Goal: Information Seeking & Learning: Understand process/instructions

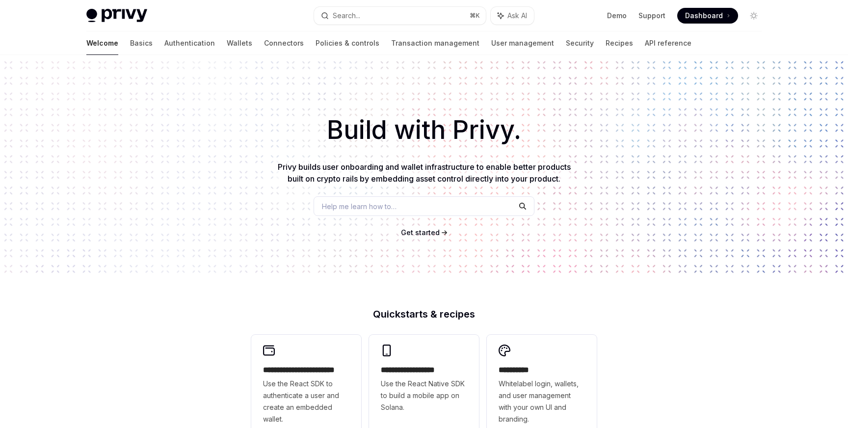
click at [710, 9] on span at bounding box center [707, 16] width 61 height 16
click at [645, 41] on link "API reference" at bounding box center [668, 43] width 47 height 24
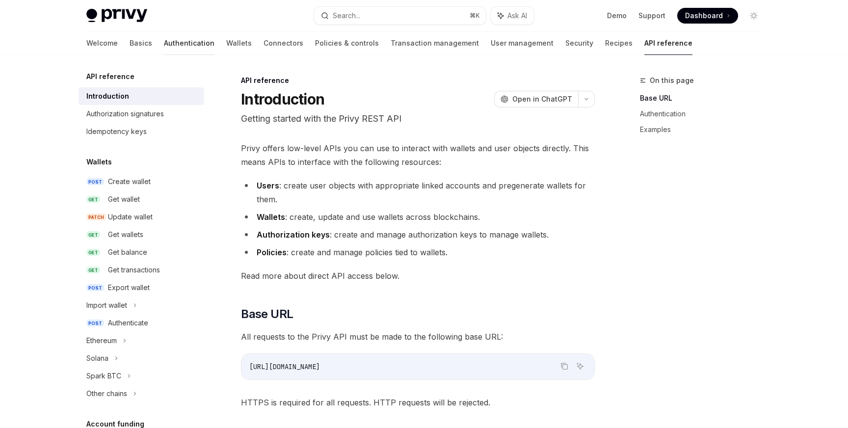
click at [164, 45] on link "Authentication" at bounding box center [189, 43] width 51 height 24
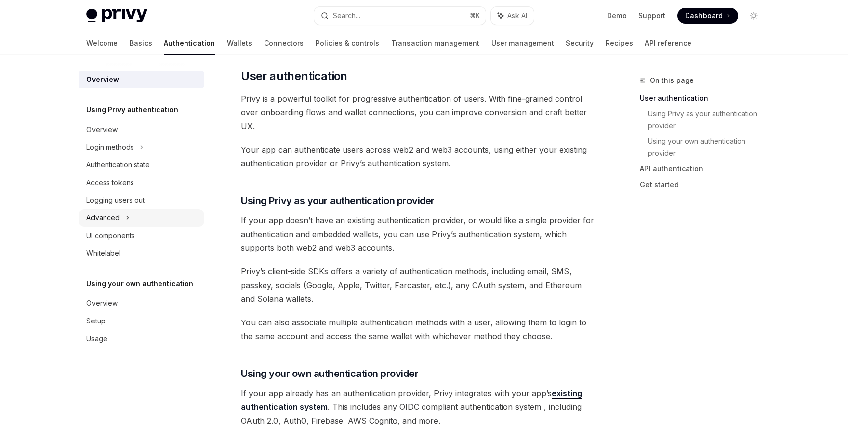
scroll to position [200, 0]
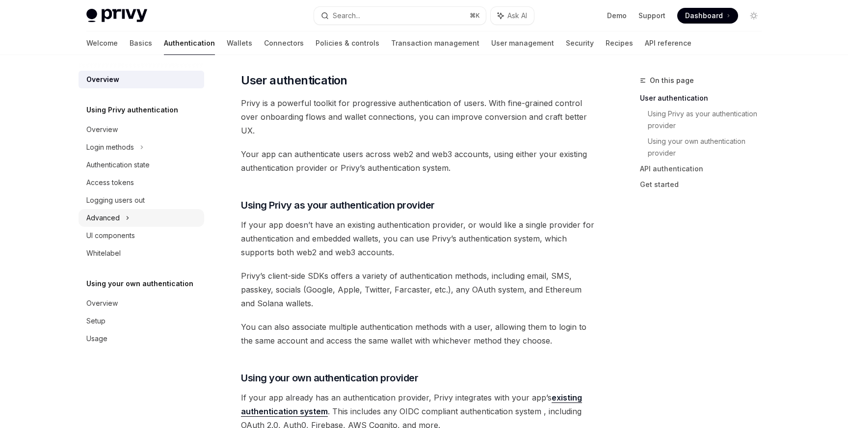
click at [114, 217] on div "Advanced" at bounding box center [102, 218] width 33 height 12
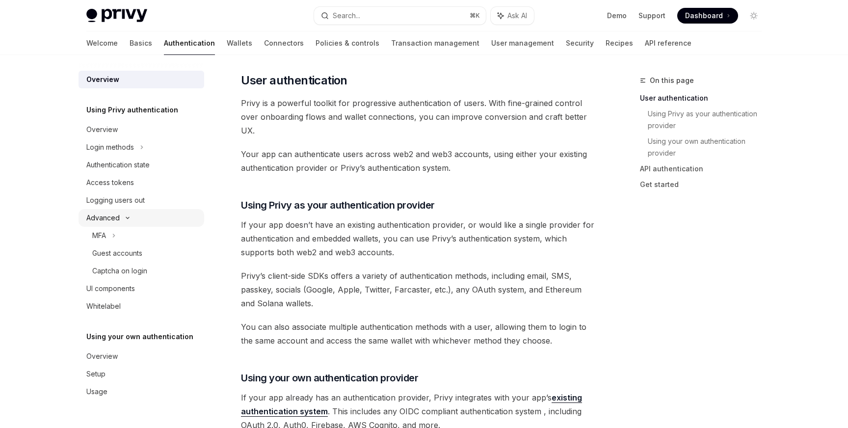
click at [114, 217] on div "Advanced" at bounding box center [102, 218] width 33 height 12
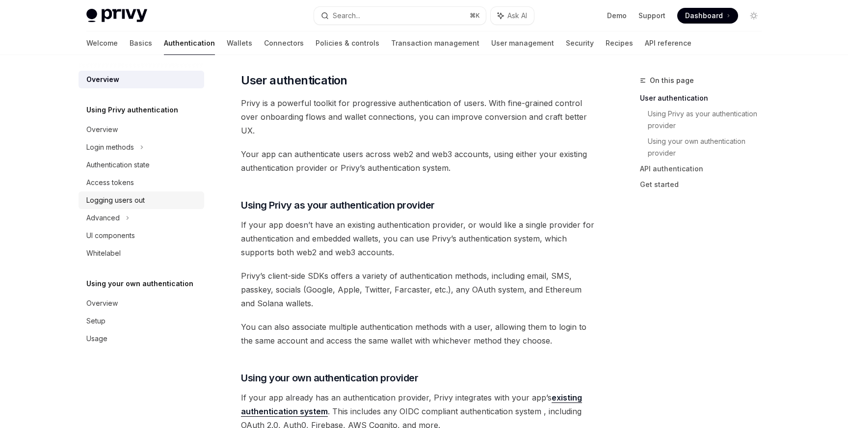
click at [123, 203] on div "Logging users out" at bounding box center [115, 200] width 58 height 12
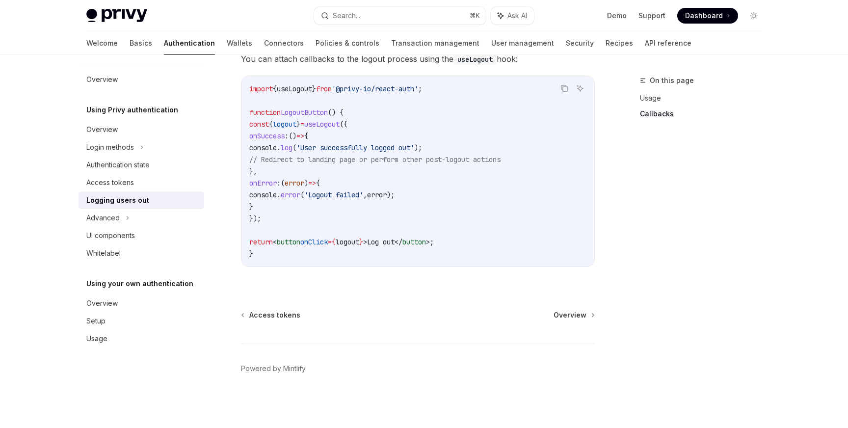
scroll to position [470, 0]
click at [134, 179] on div "Access tokens" at bounding box center [142, 183] width 112 height 12
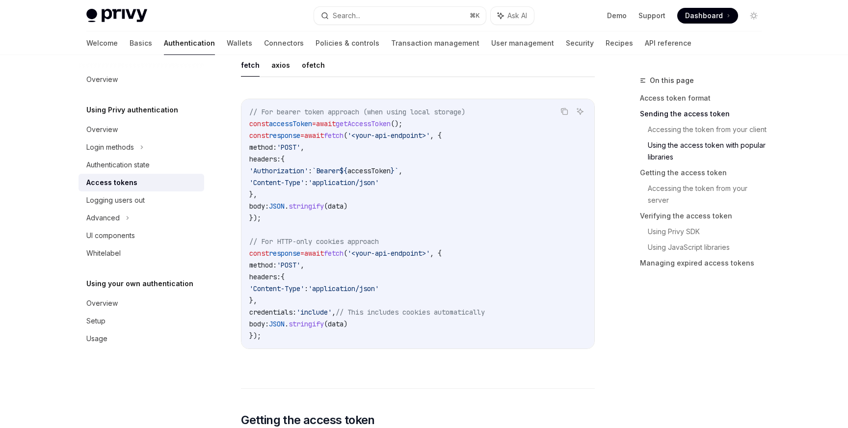
scroll to position [922, 0]
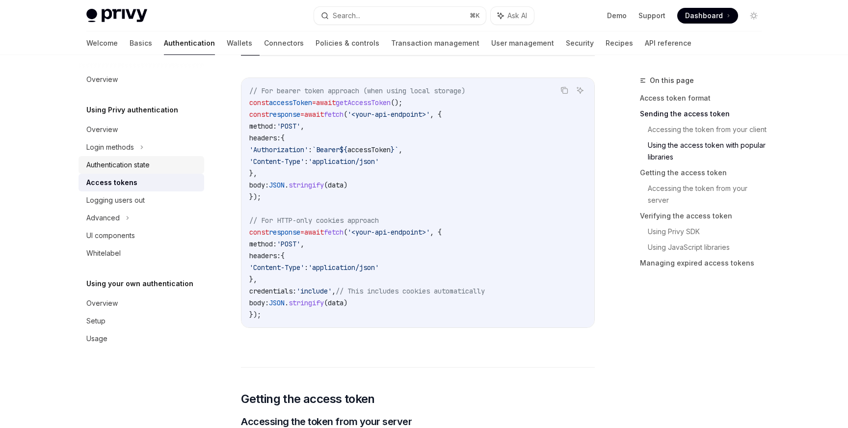
click at [137, 167] on div "Authentication state" at bounding box center [117, 165] width 63 height 12
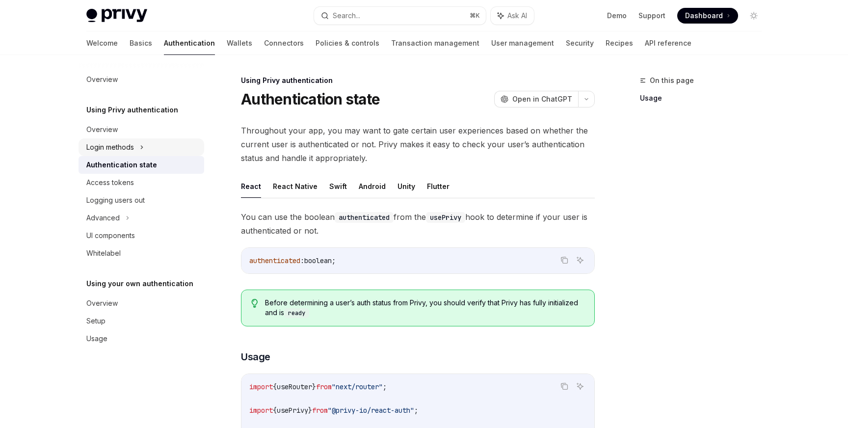
click at [131, 139] on div "Login methods" at bounding box center [141, 147] width 126 height 18
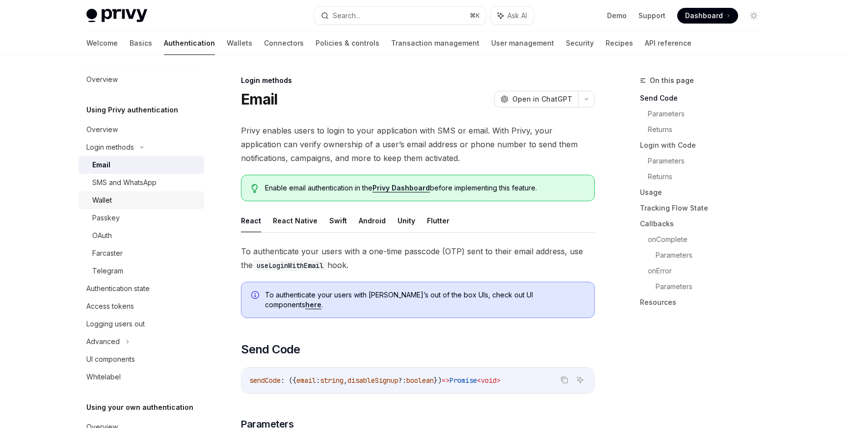
click at [125, 201] on div "Wallet" at bounding box center [145, 200] width 106 height 12
type textarea "*"
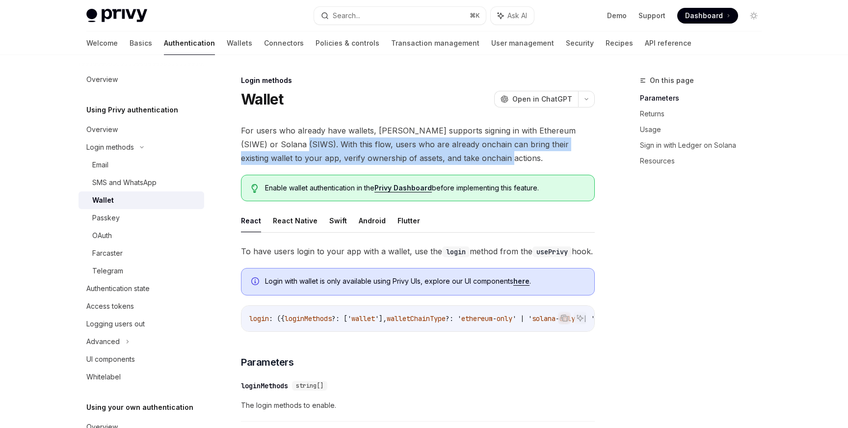
drag, startPoint x: 272, startPoint y: 143, endPoint x: 461, endPoint y: 158, distance: 189.0
click at [461, 158] on span "For users who already have wallets, Privy supports signing in with Ethereum (SI…" at bounding box center [418, 144] width 354 height 41
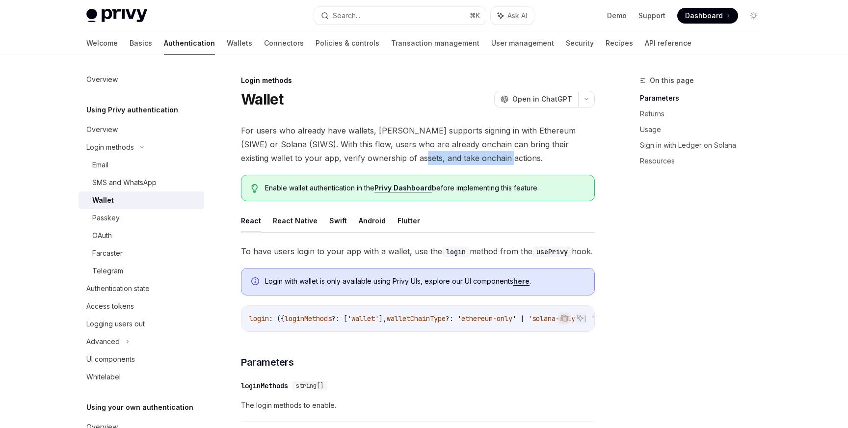
drag, startPoint x: 475, startPoint y: 158, endPoint x: 370, endPoint y: 154, distance: 105.1
click at [370, 154] on span "For users who already have wallets, Privy supports signing in with Ethereum (SI…" at bounding box center [418, 144] width 354 height 41
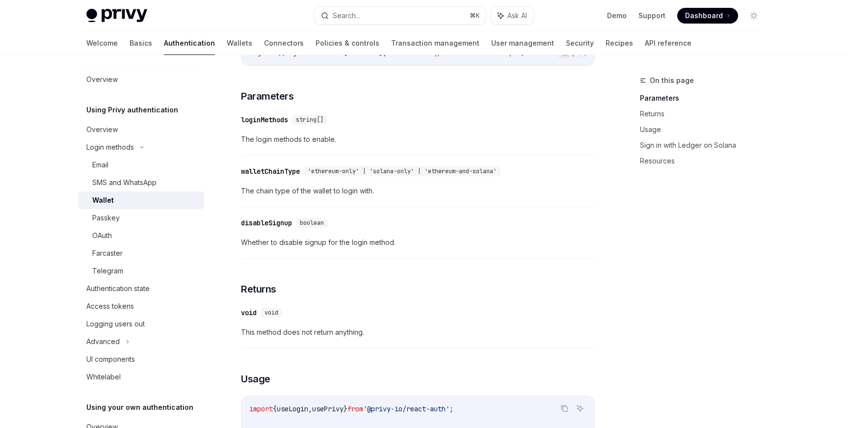
scroll to position [271, 0]
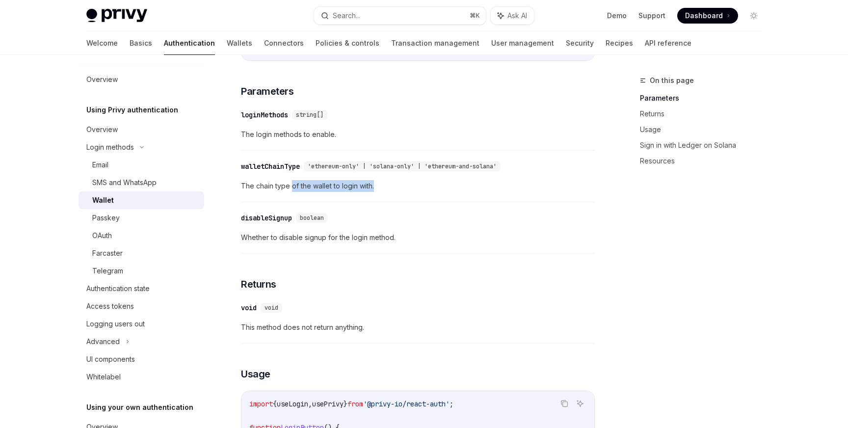
drag, startPoint x: 293, startPoint y: 201, endPoint x: 387, endPoint y: 207, distance: 94.4
click at [387, 192] on span "The chain type of the wallet to login with." at bounding box center [418, 186] width 354 height 12
click at [460, 170] on span "'ethereum-only' | 'solana-only' | 'ethereum-and-solana'" at bounding box center [402, 166] width 189 height 8
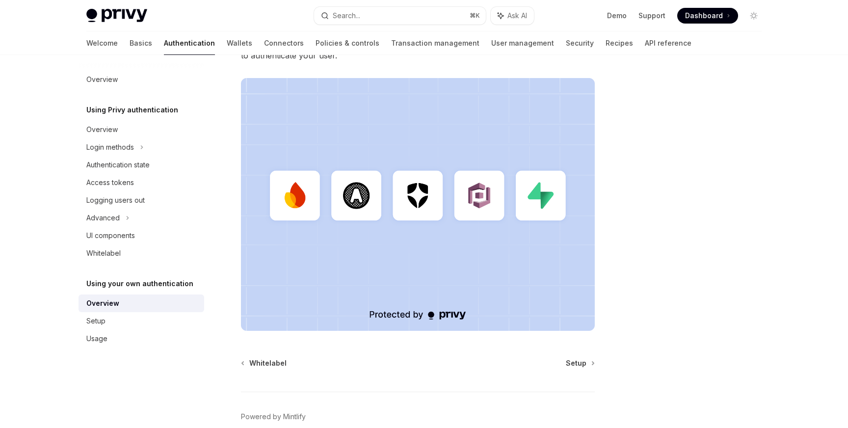
scroll to position [230, 0]
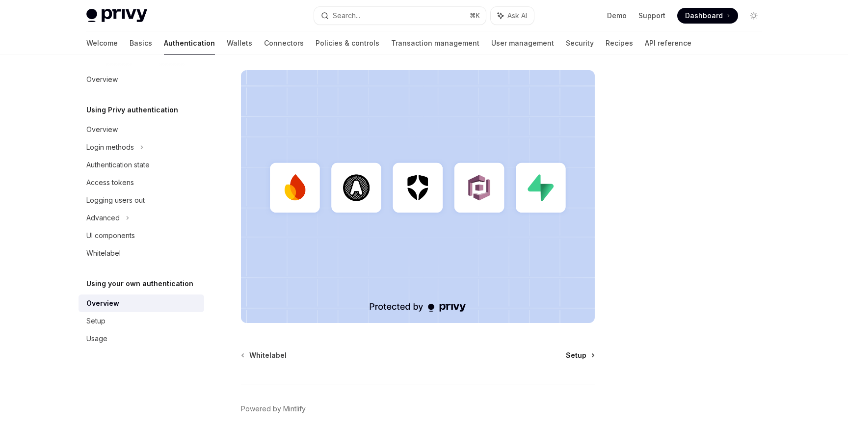
click at [579, 355] on span "Setup" at bounding box center [576, 355] width 21 height 10
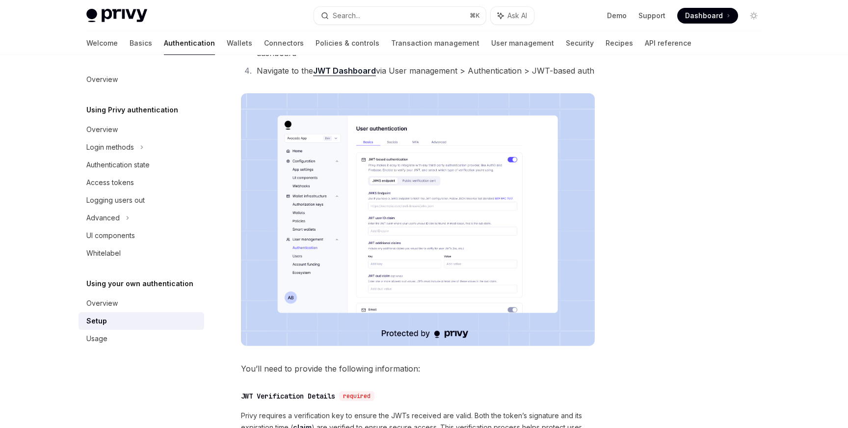
scroll to position [159, 0]
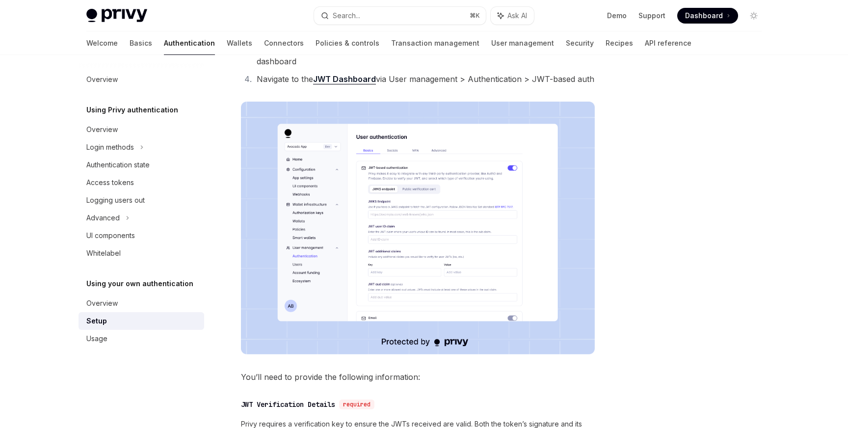
type textarea "*"
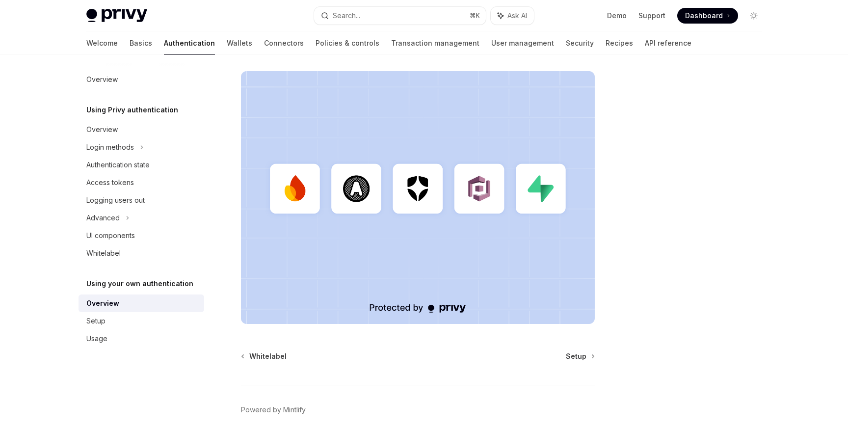
scroll to position [230, 0]
